Goal: Information Seeking & Learning: Learn about a topic

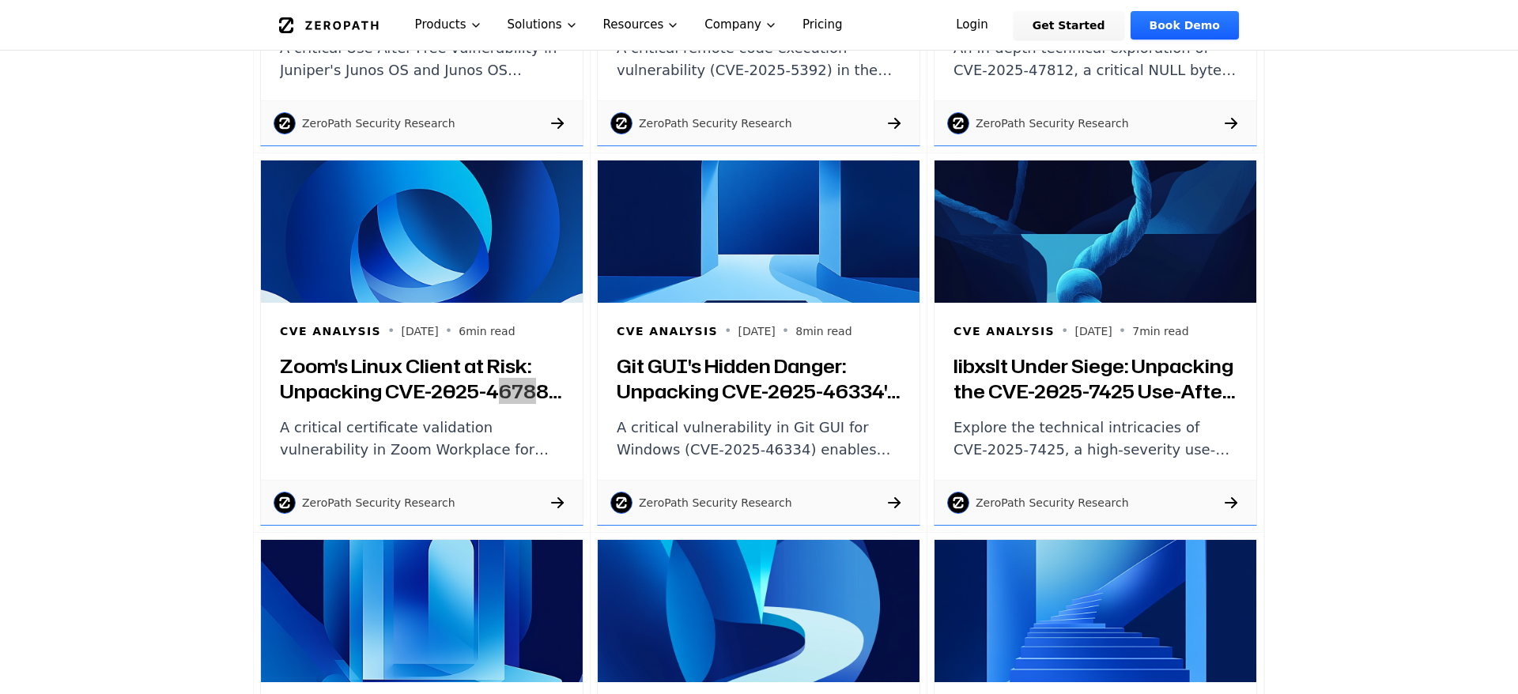
scroll to position [24955, 0]
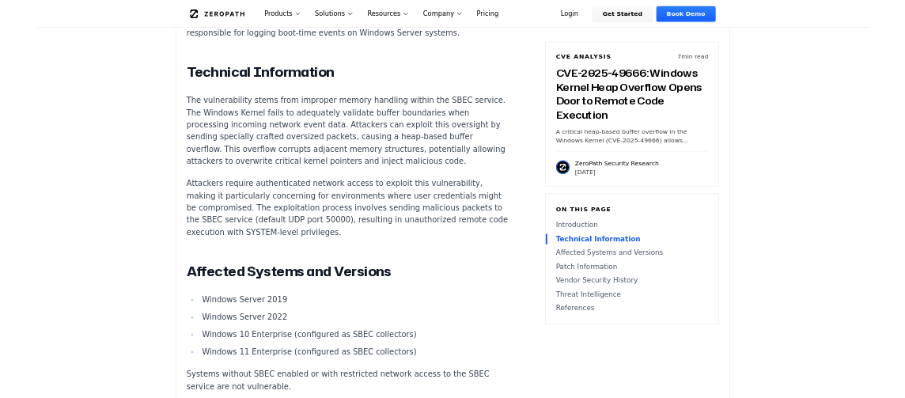
scroll to position [911, 0]
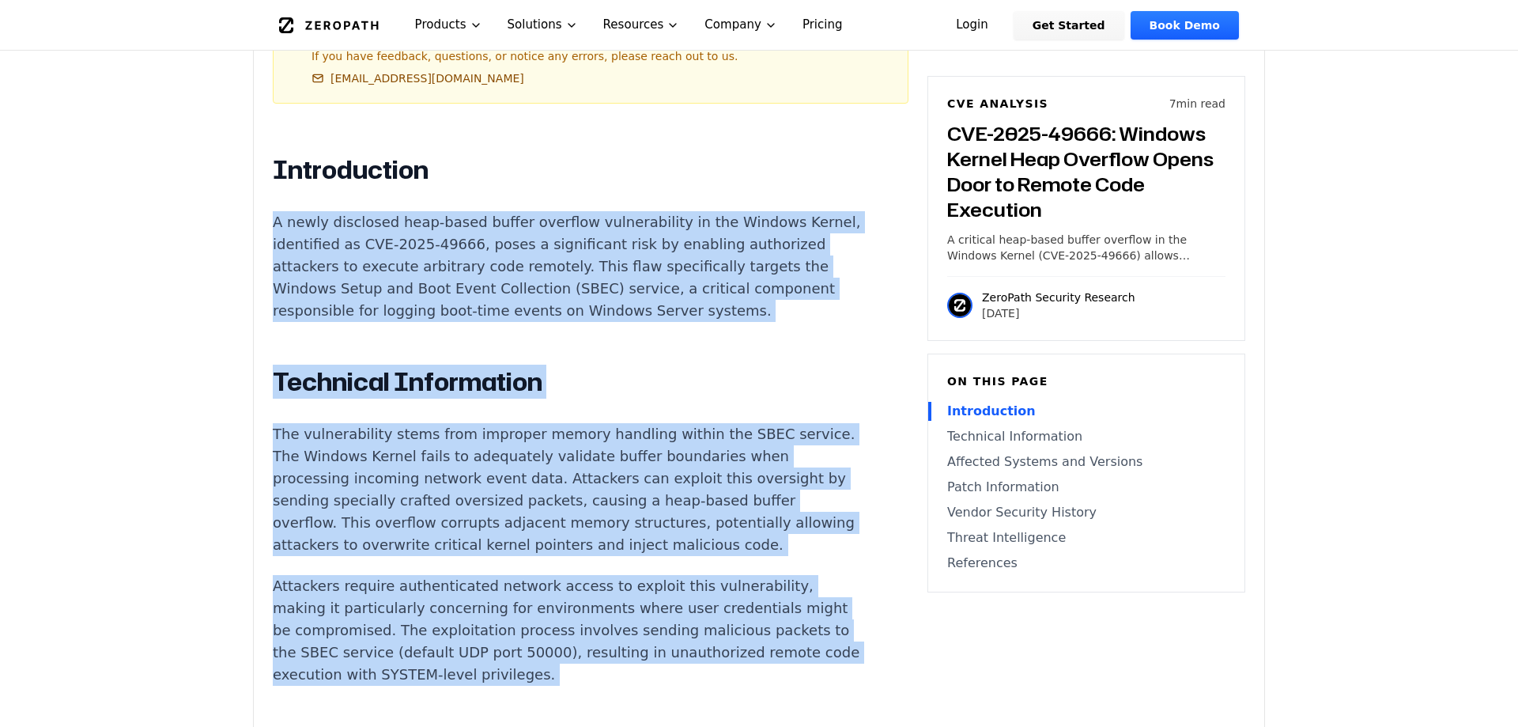
drag, startPoint x: 590, startPoint y: 363, endPoint x: 504, endPoint y: 144, distance: 235.1
copy div "A newly disclosed heap-based buffer overflow vulnerability in the Windows Kerne…"
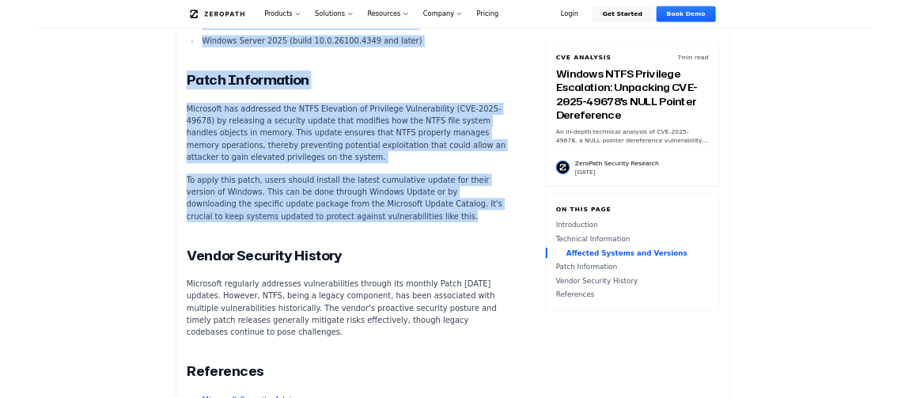
scroll to position [1822, 0]
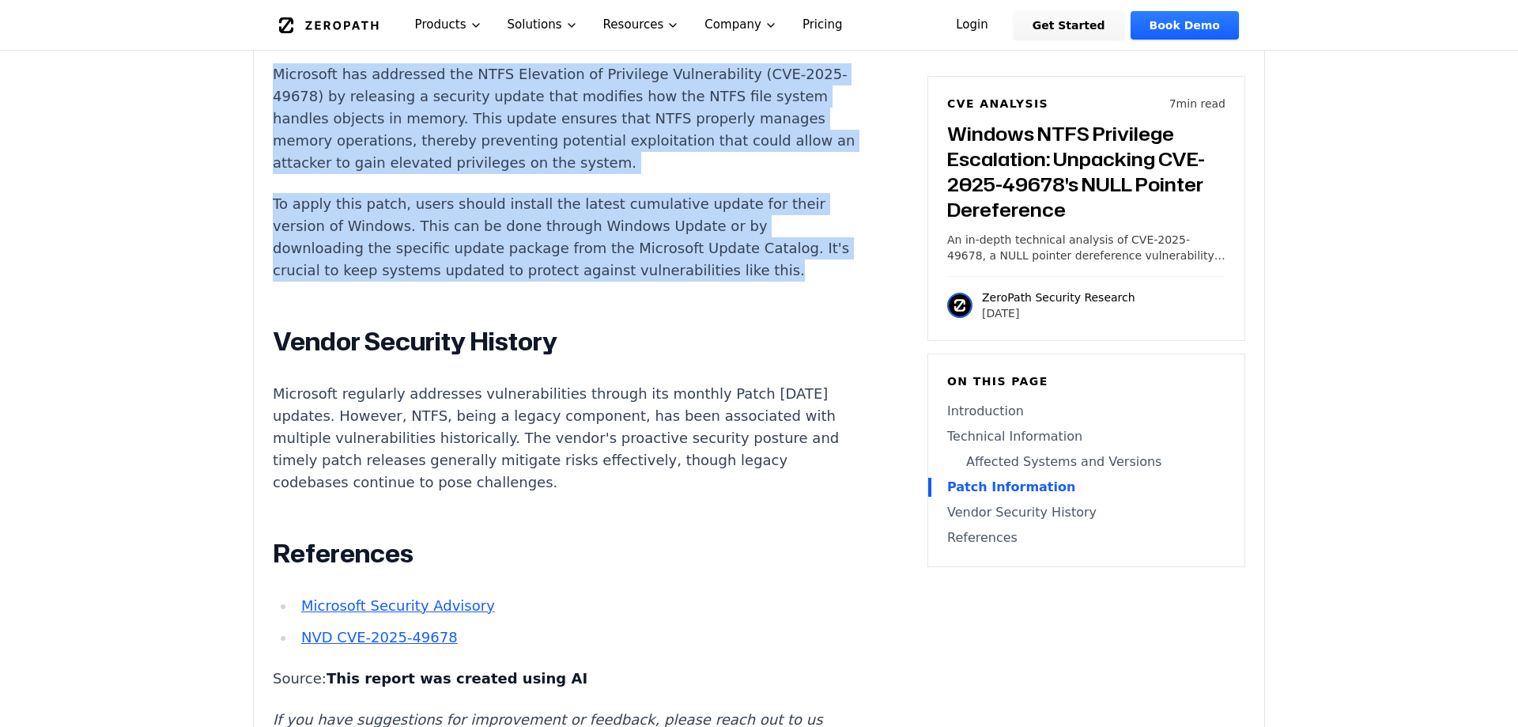
drag, startPoint x: 280, startPoint y: 270, endPoint x: 653, endPoint y: 496, distance: 436.4
copy div "Introduction The integrity of Windows systems is once again under scrutiny with…"
